Goal: Check status: Check status

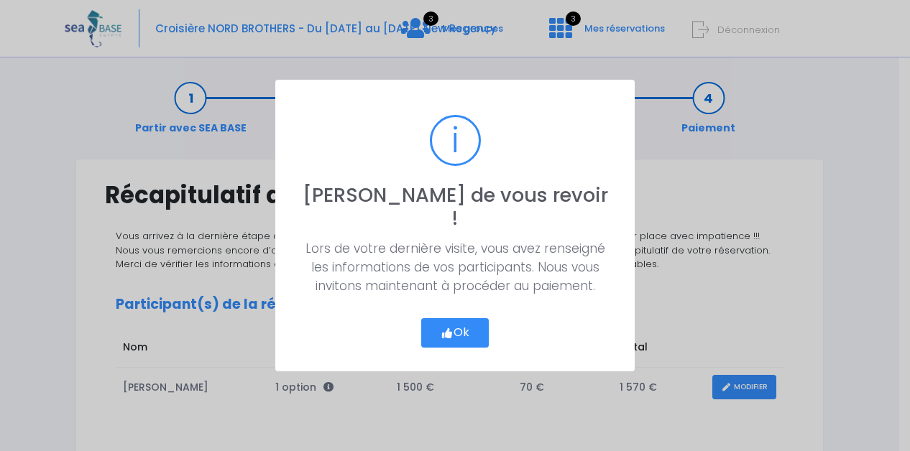
click at [466, 318] on button "Ok" at bounding box center [455, 333] width 68 height 30
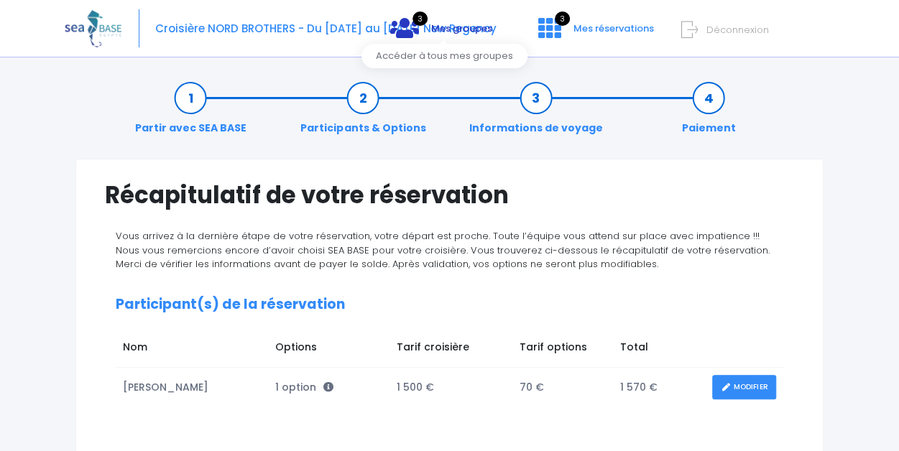
click at [471, 28] on span "Mes groupes" at bounding box center [461, 29] width 61 height 14
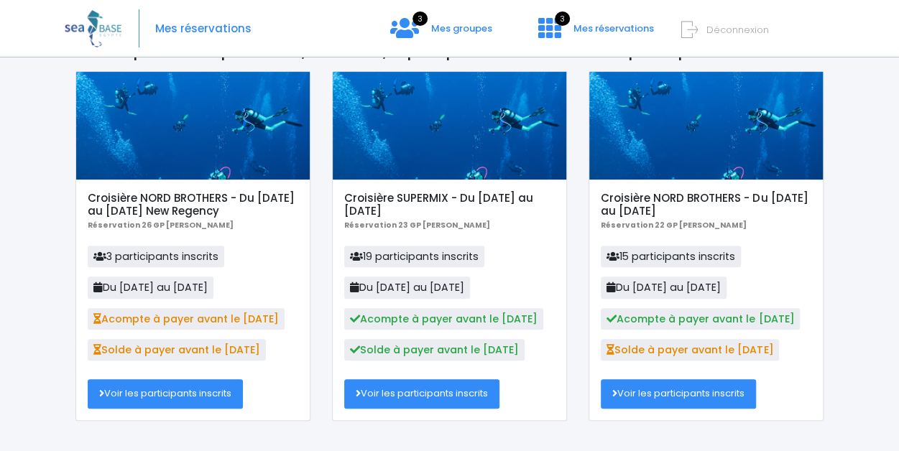
scroll to position [130, 0]
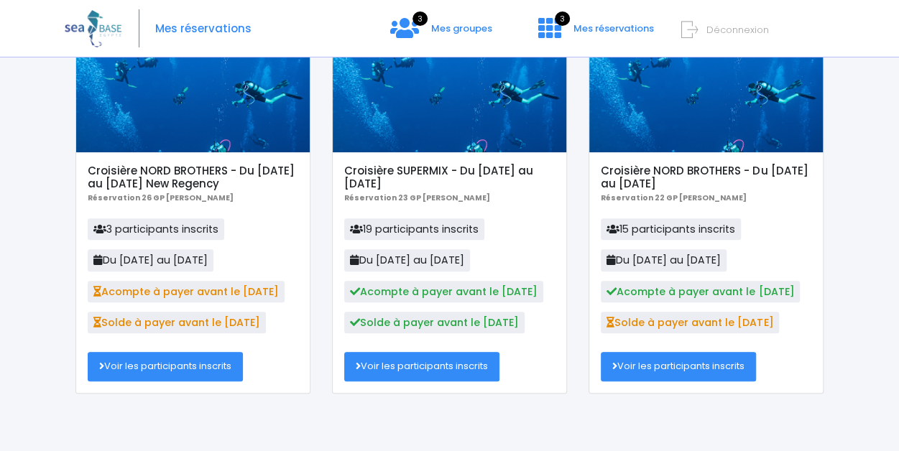
click at [219, 369] on link "Voir les participants inscrits" at bounding box center [165, 366] width 155 height 29
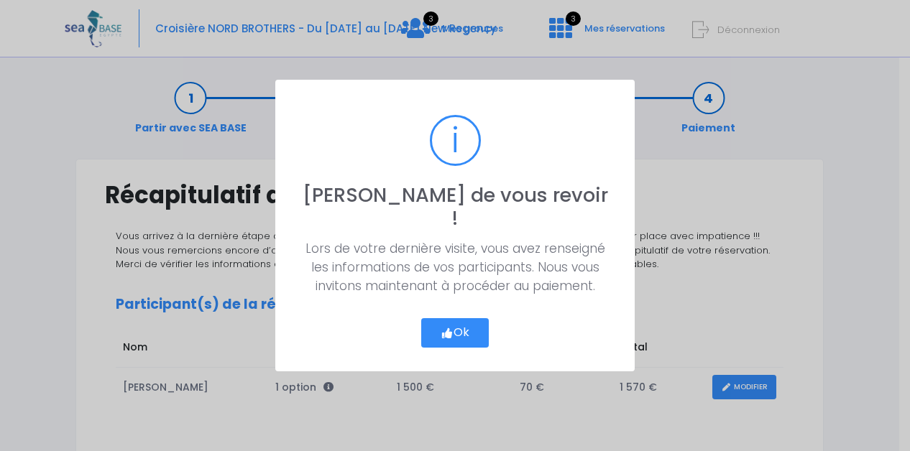
click at [461, 325] on button "Ok" at bounding box center [455, 333] width 68 height 30
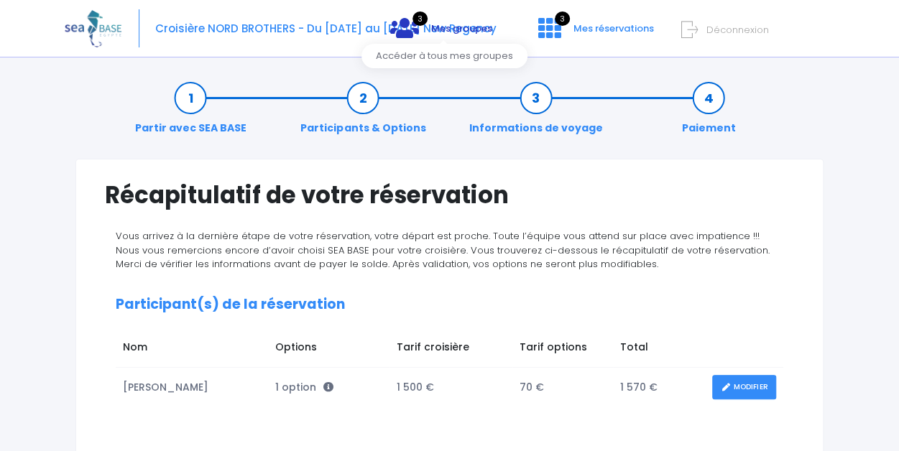
click at [435, 33] on span "Mes groupes" at bounding box center [461, 29] width 61 height 14
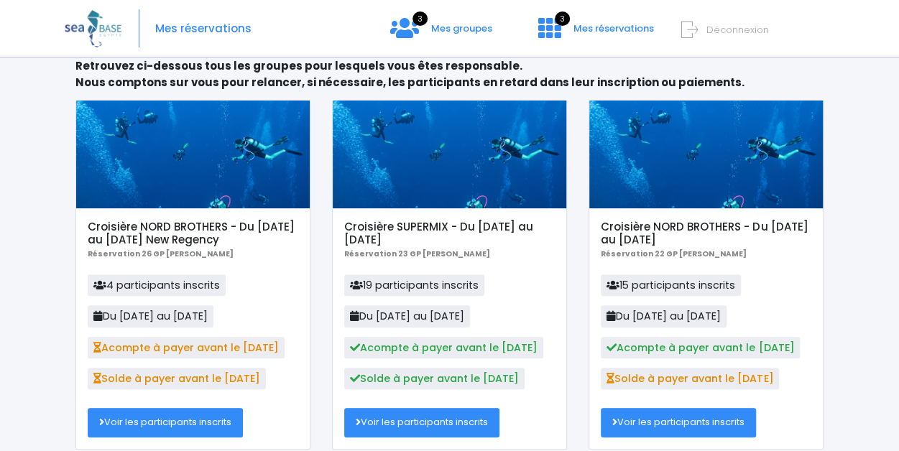
scroll to position [130, 0]
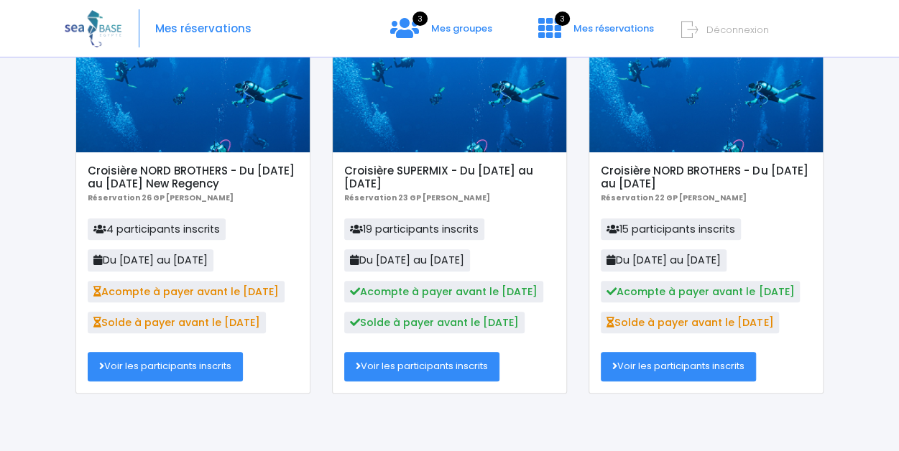
click at [191, 368] on link "Voir les participants inscrits" at bounding box center [165, 366] width 155 height 29
